Goal: Communication & Community: Answer question/provide support

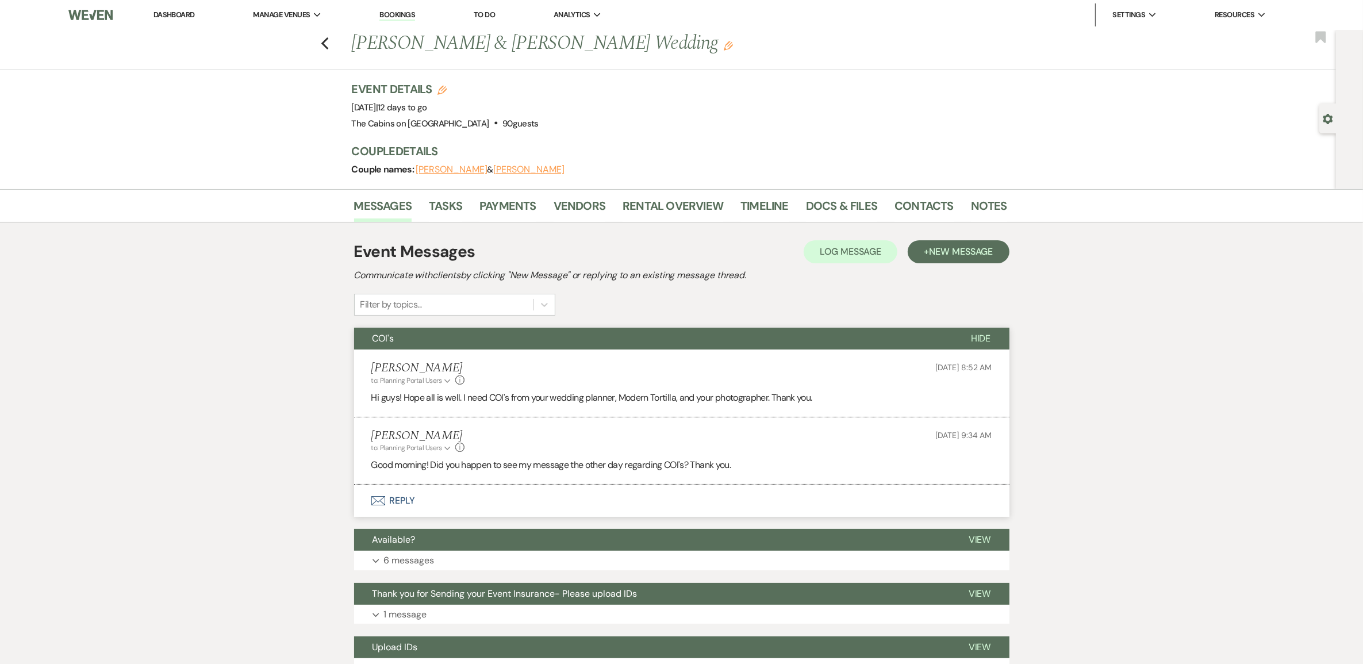
click at [171, 10] on link "Dashboard" at bounding box center [173, 15] width 41 height 10
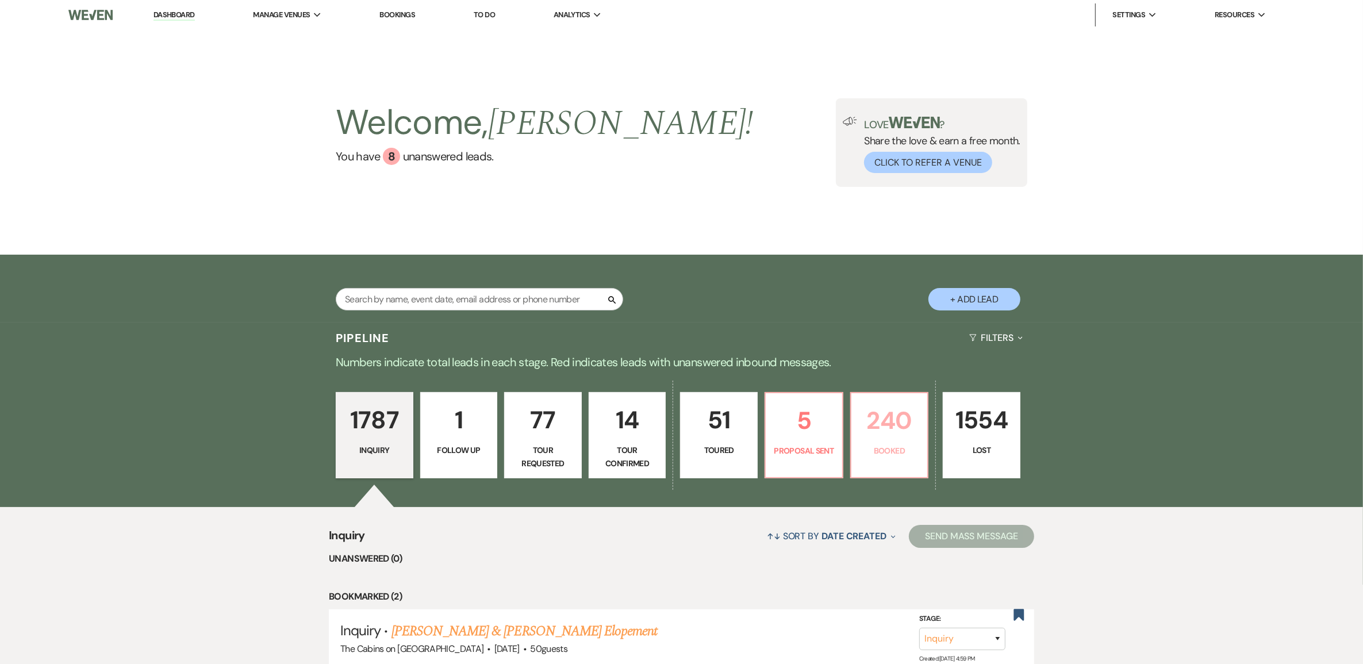
click at [872, 440] on p "240" at bounding box center [889, 420] width 63 height 39
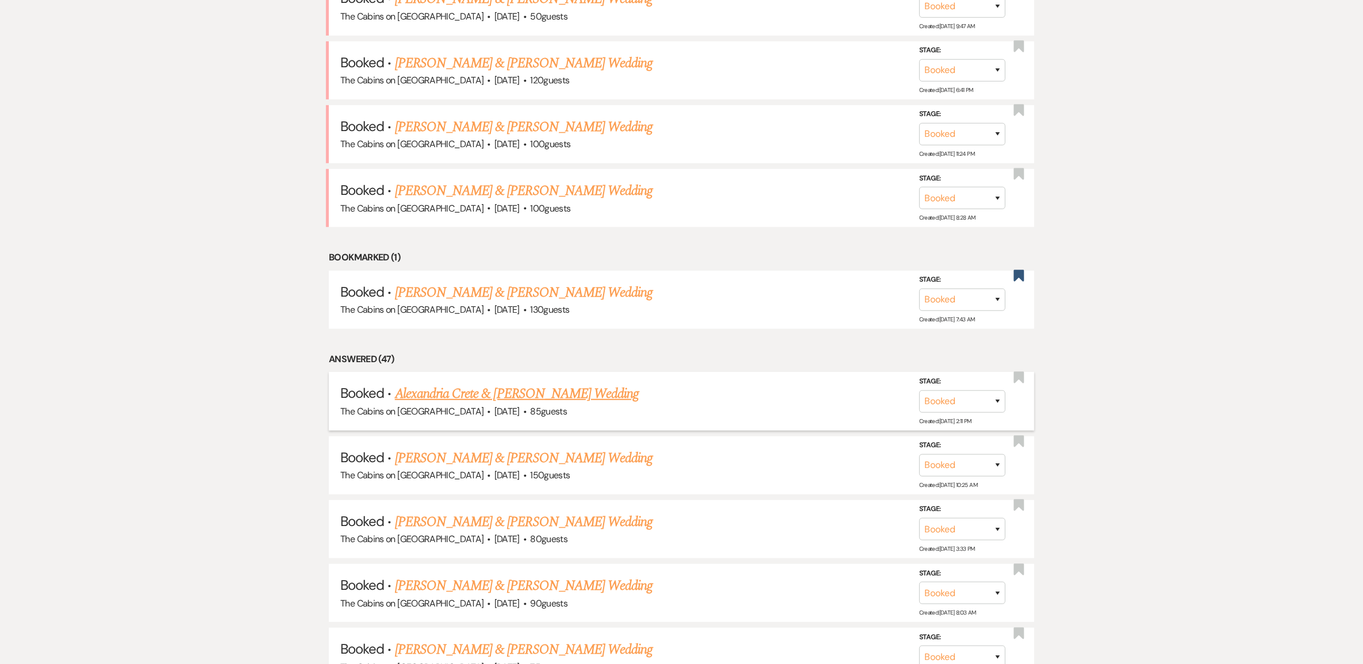
scroll to position [862, 0]
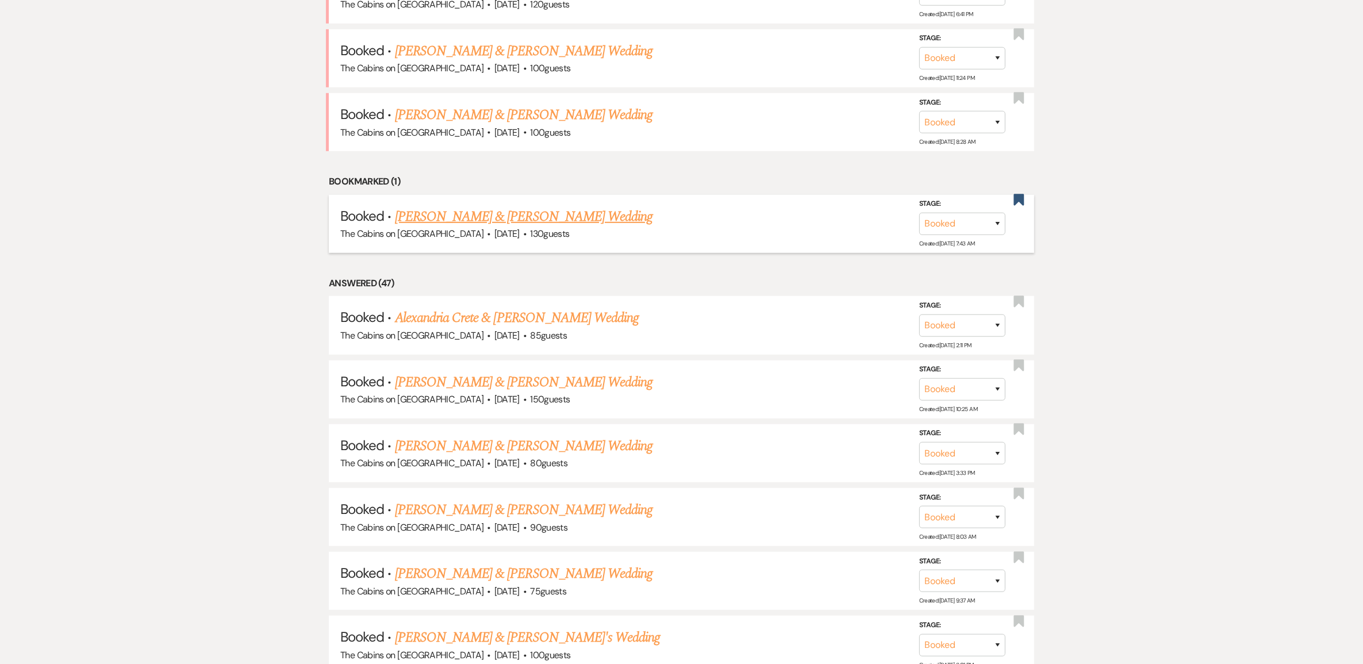
click at [518, 227] on link "[PERSON_NAME] & [PERSON_NAME] Wedding" at bounding box center [523, 216] width 257 height 21
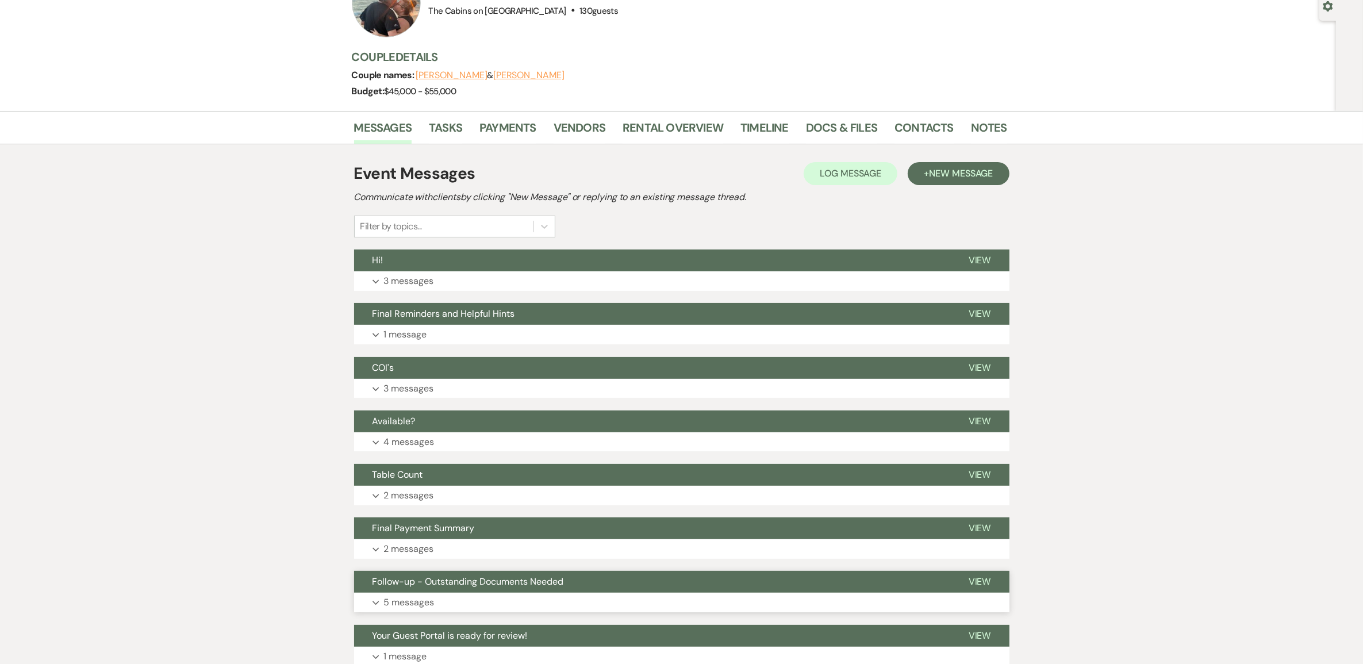
scroll to position [105, 0]
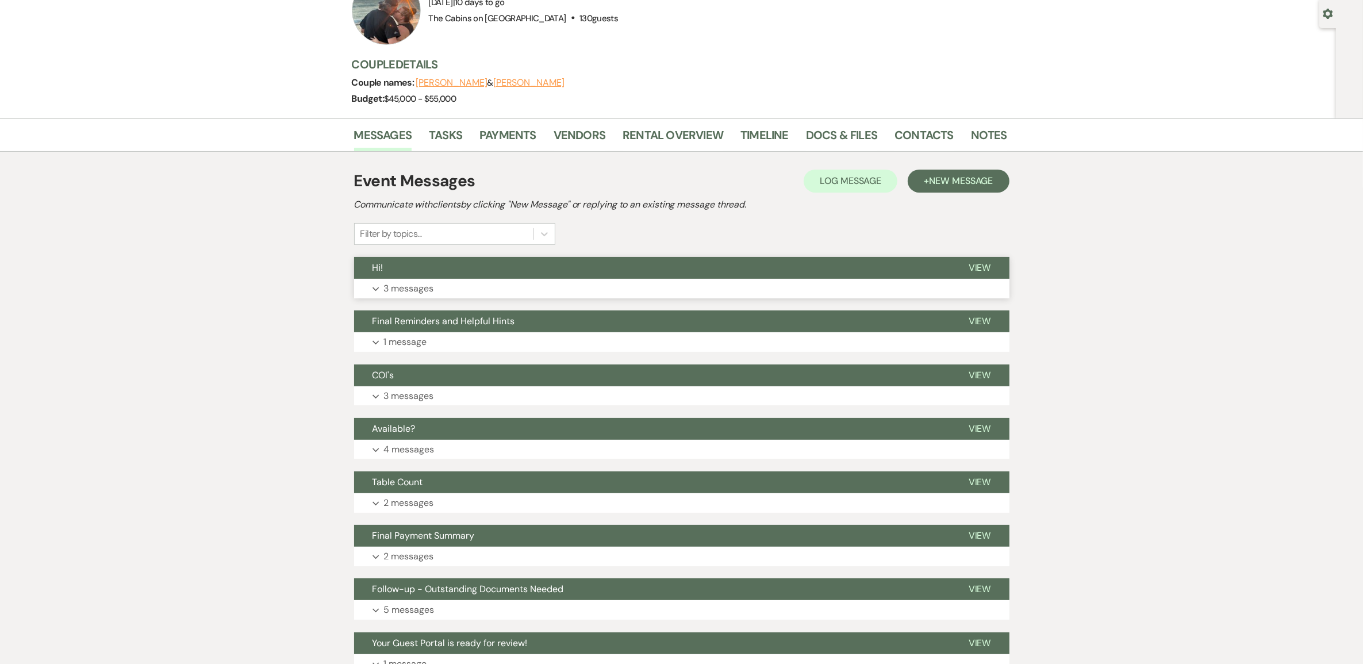
click at [434, 296] on p "3 messages" at bounding box center [409, 288] width 50 height 15
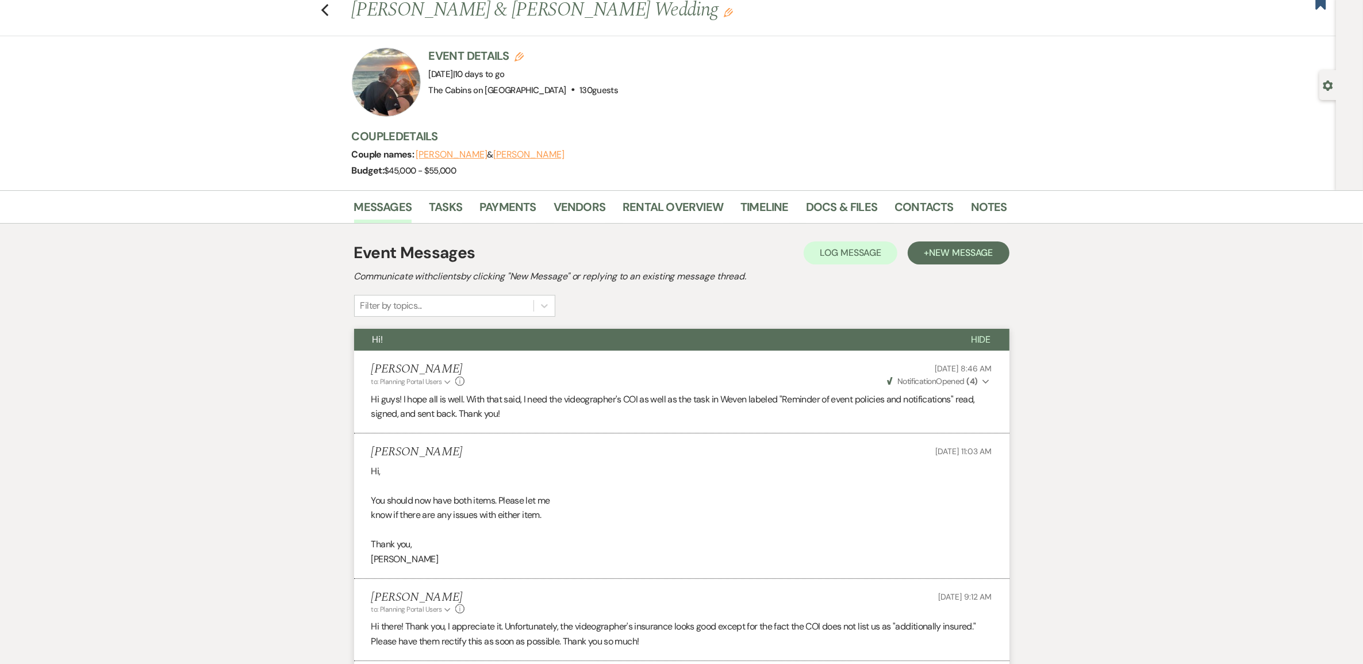
scroll to position [0, 0]
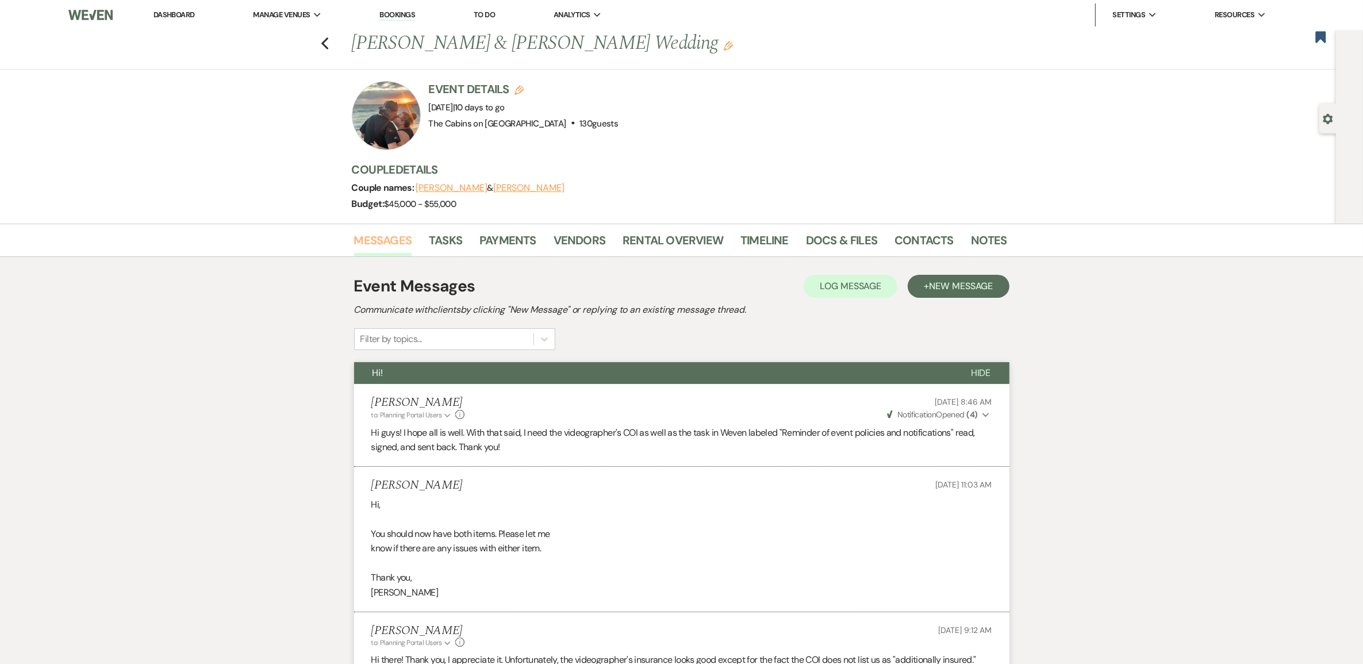
click at [383, 255] on link "Messages" at bounding box center [383, 243] width 58 height 25
